Goal: Task Accomplishment & Management: Use online tool/utility

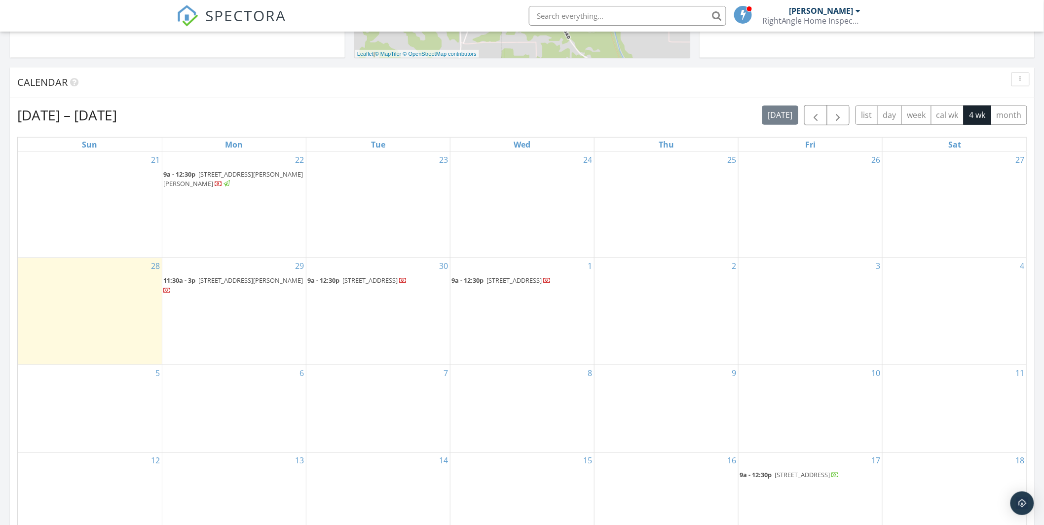
scroll to position [438, 0]
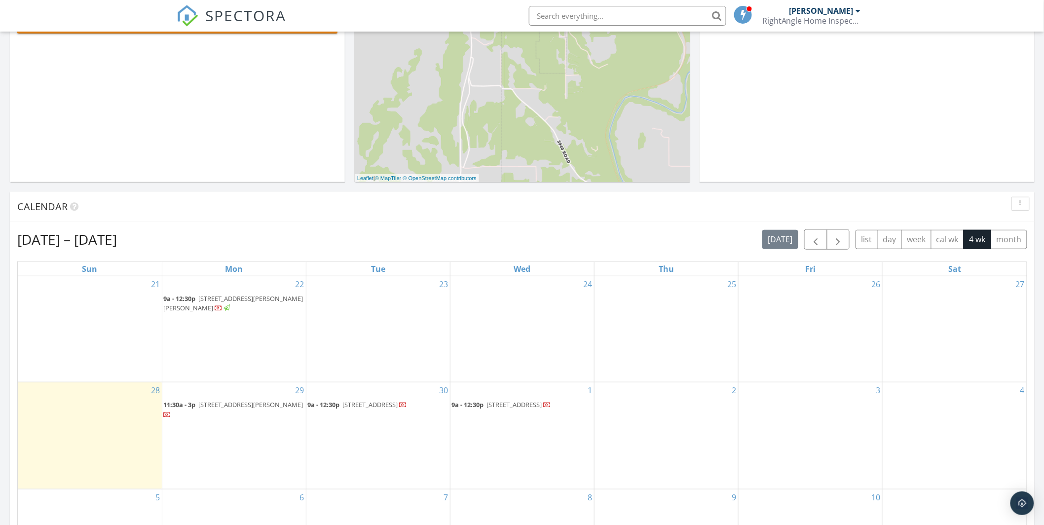
scroll to position [386, 0]
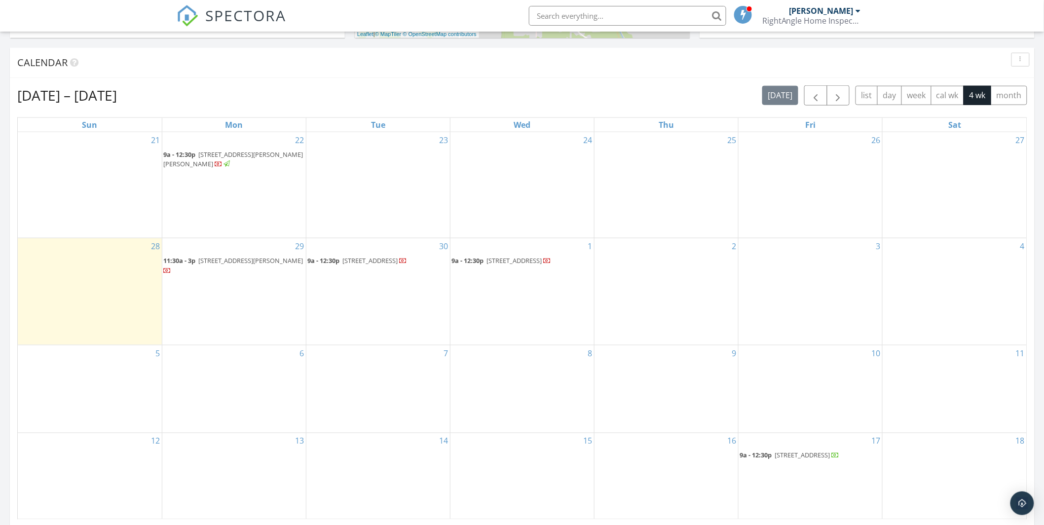
click at [234, 256] on span "141 S Bryan St, Copan 74022" at bounding box center [250, 260] width 105 height 9
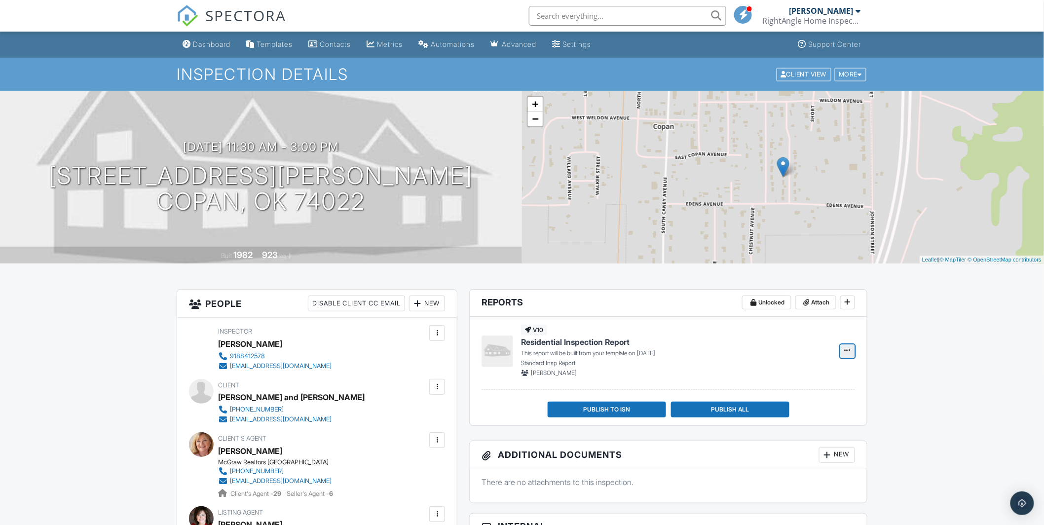
click at [852, 347] on span at bounding box center [848, 350] width 10 height 10
click at [778, 376] on input "Build Now" at bounding box center [799, 377] width 101 height 22
click at [817, 349] on span "Edit" at bounding box center [816, 351] width 10 height 10
